Goal: Communication & Community: Share content

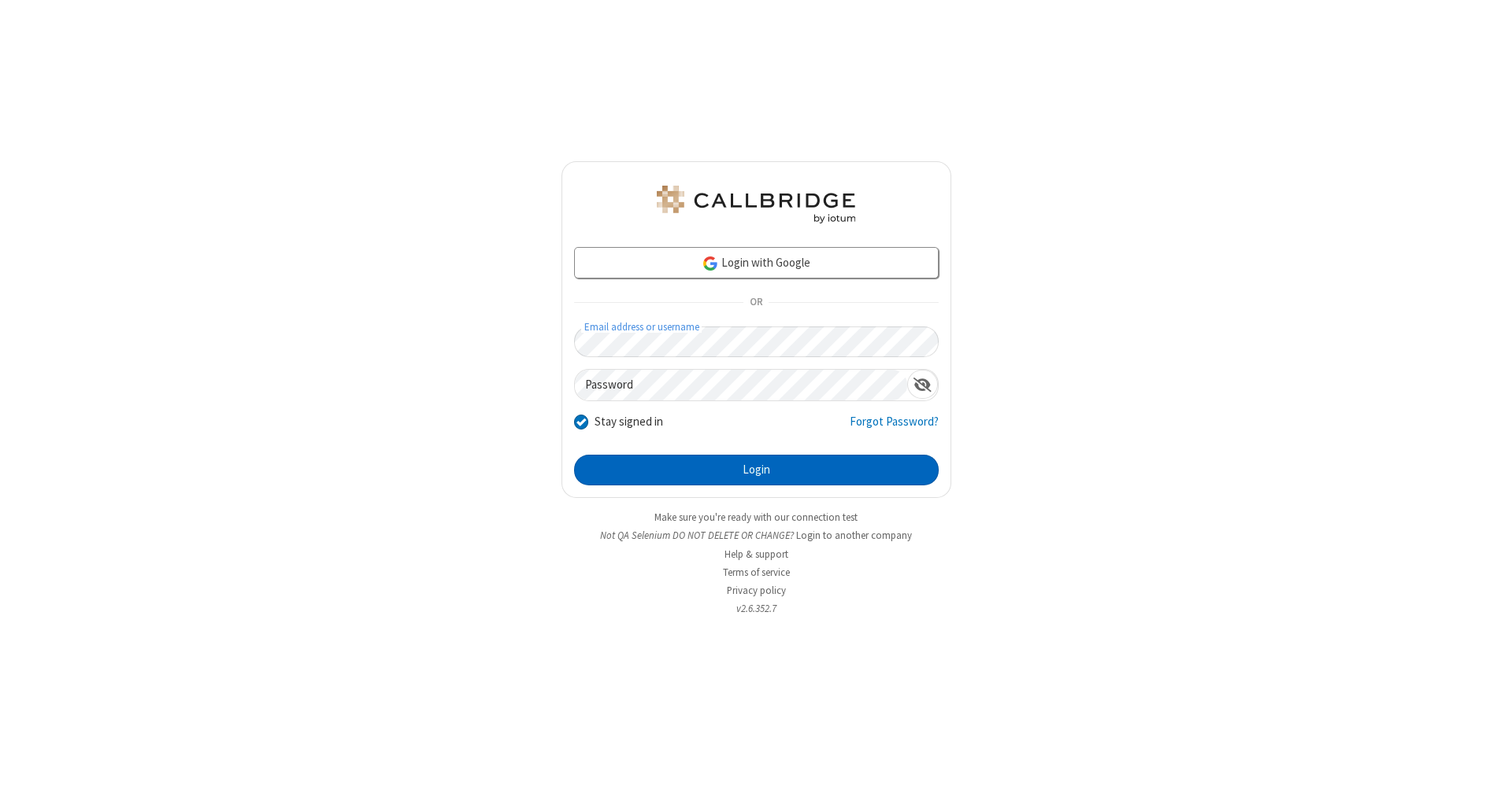
click at [756, 471] on button "Login" at bounding box center [756, 471] width 365 height 32
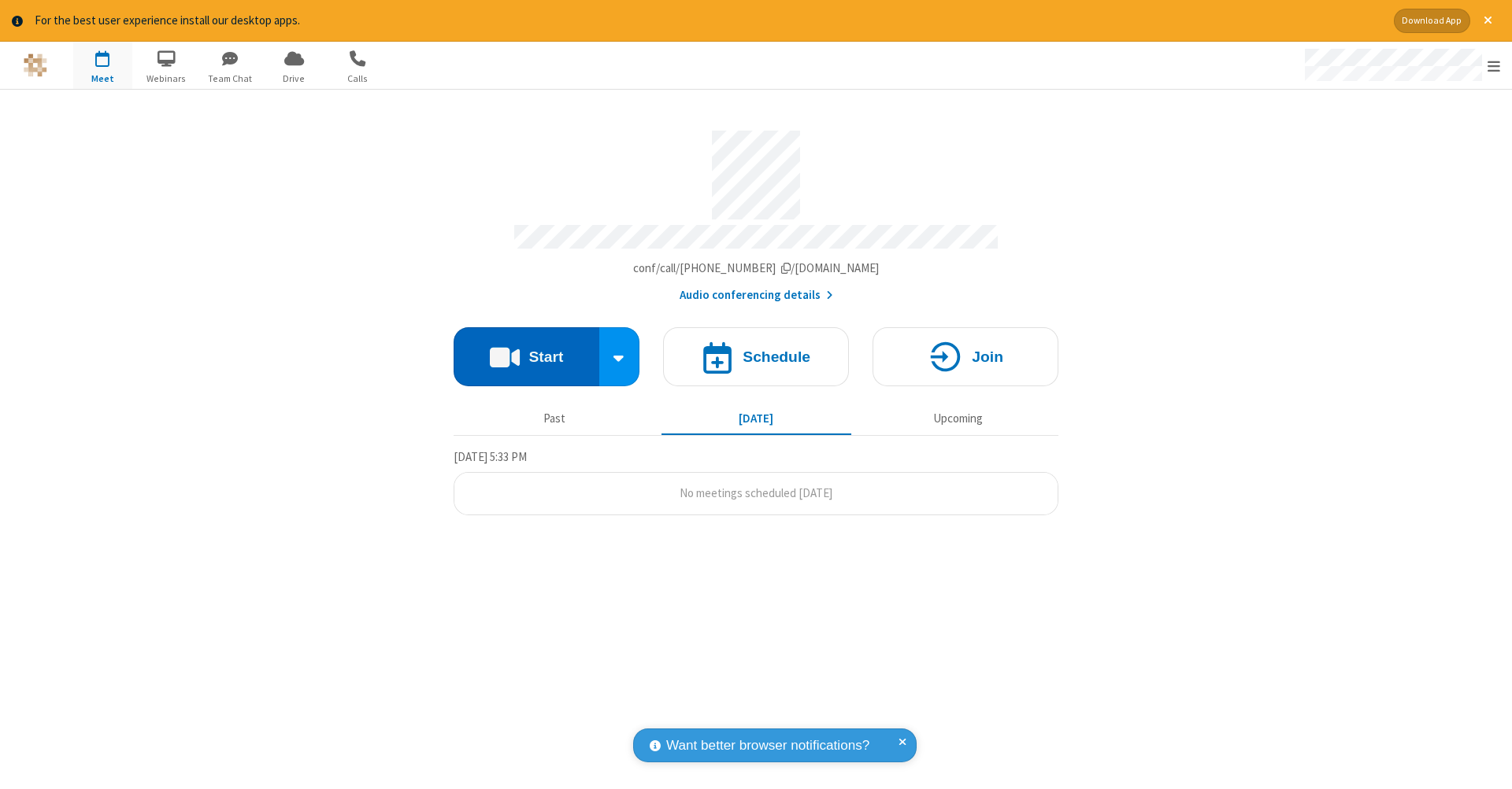
click at [526, 348] on button "Start" at bounding box center [526, 357] width 146 height 59
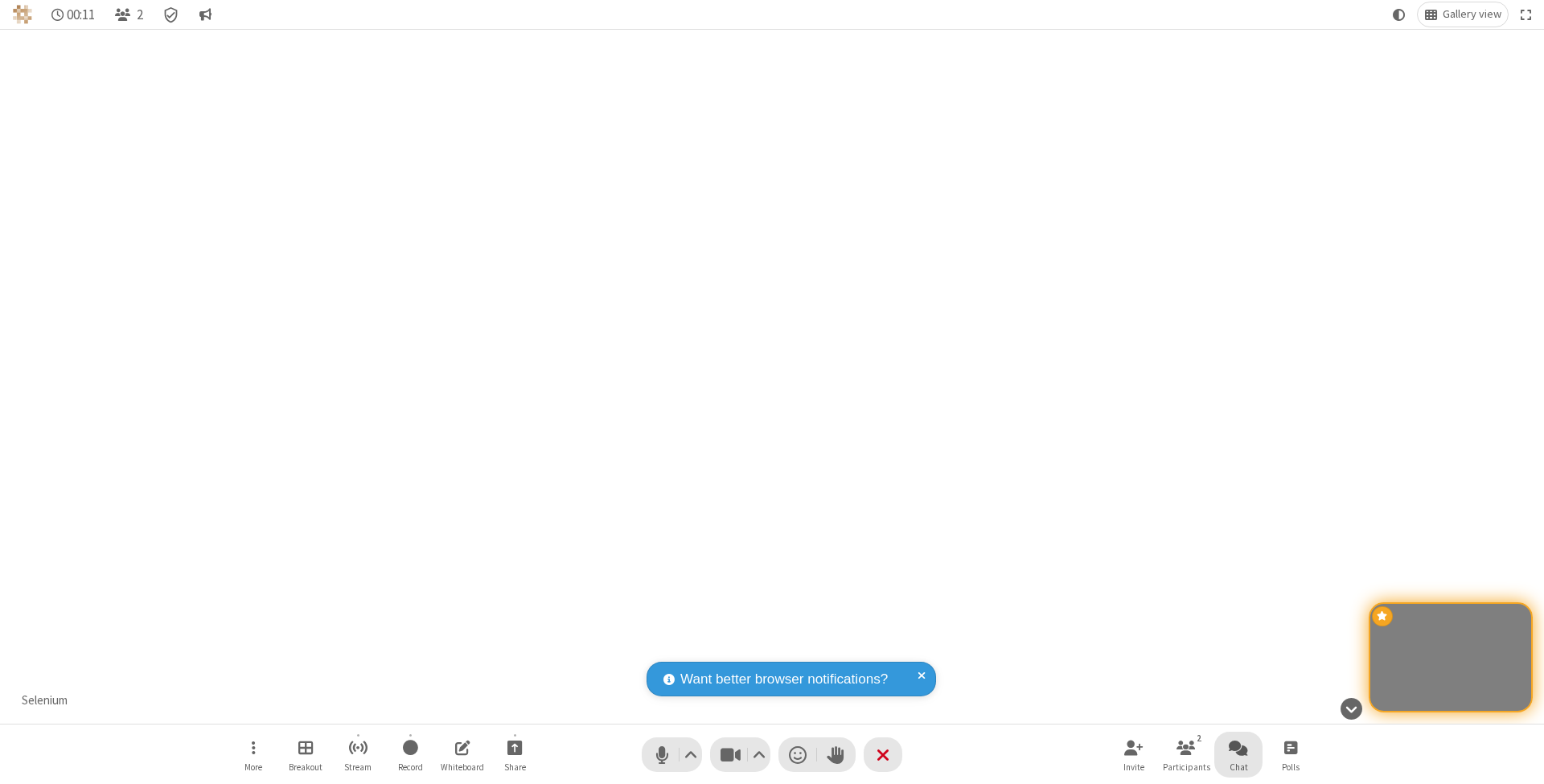
click at [1238, 747] on span "Open chat" at bounding box center [1238, 747] width 19 height 20
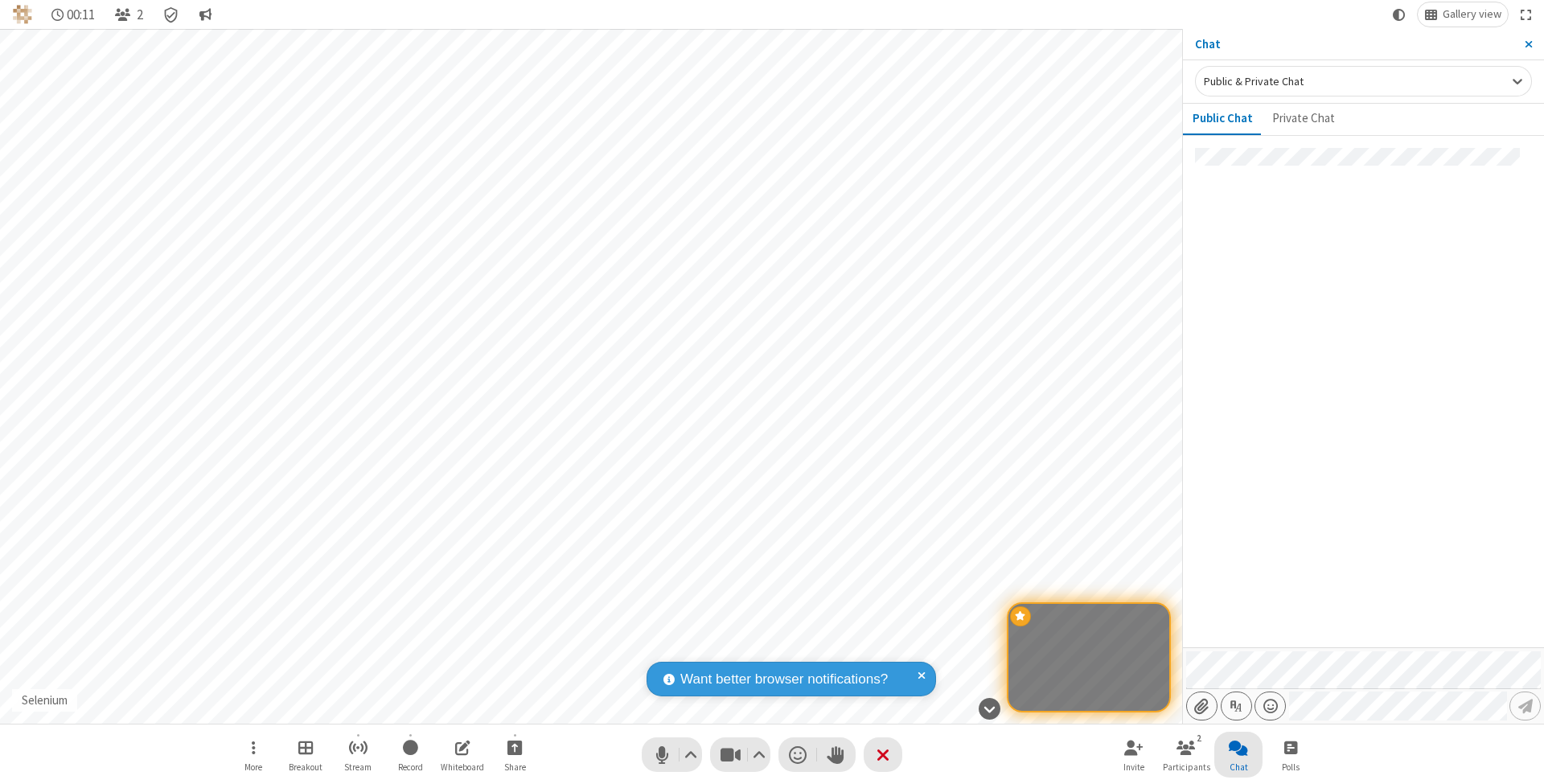
type input "C:\fakepath\doc_test.docx"
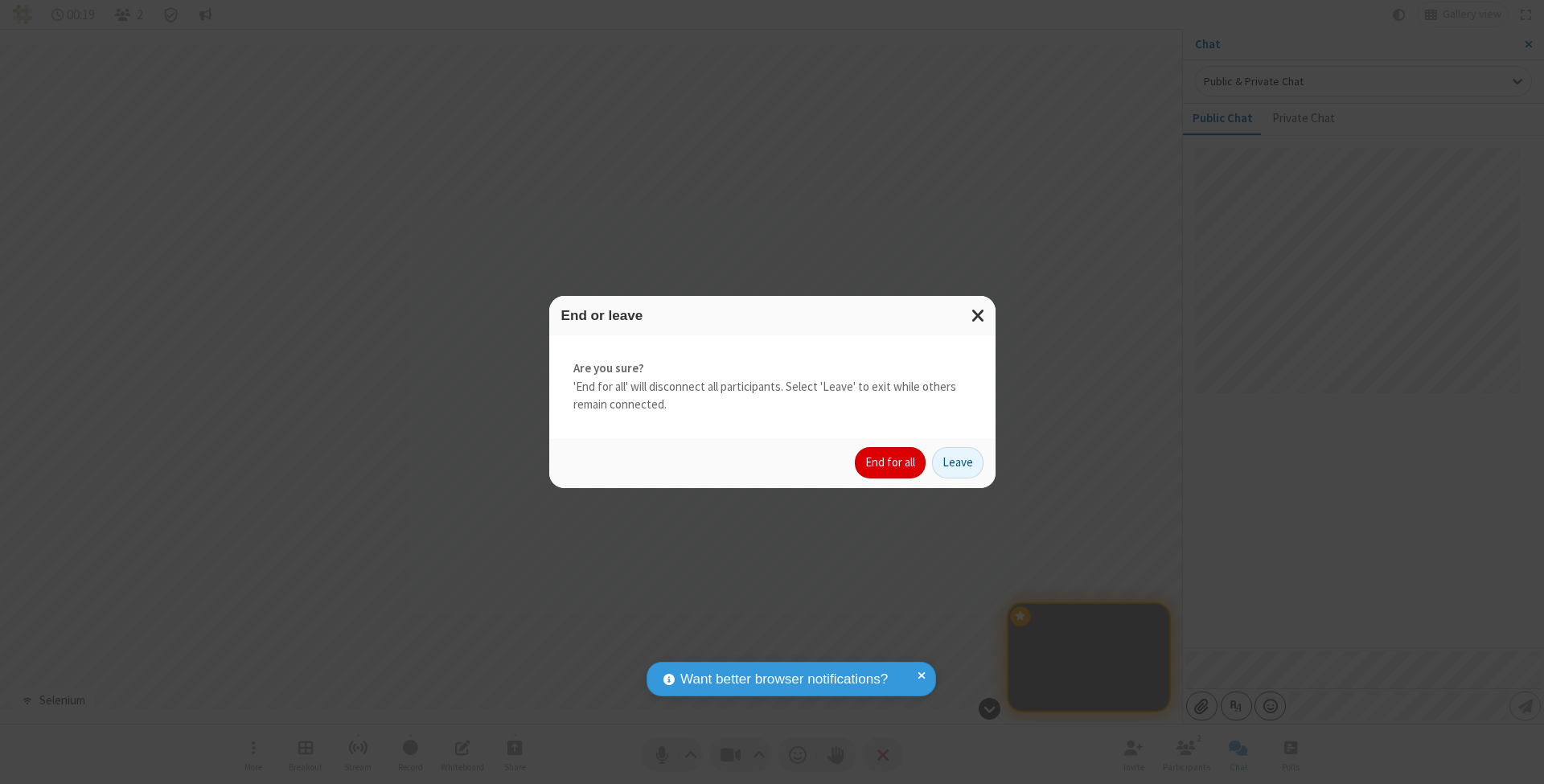
click at [891, 462] on button "End for all" at bounding box center [891, 463] width 71 height 33
